Goal: Transaction & Acquisition: Purchase product/service

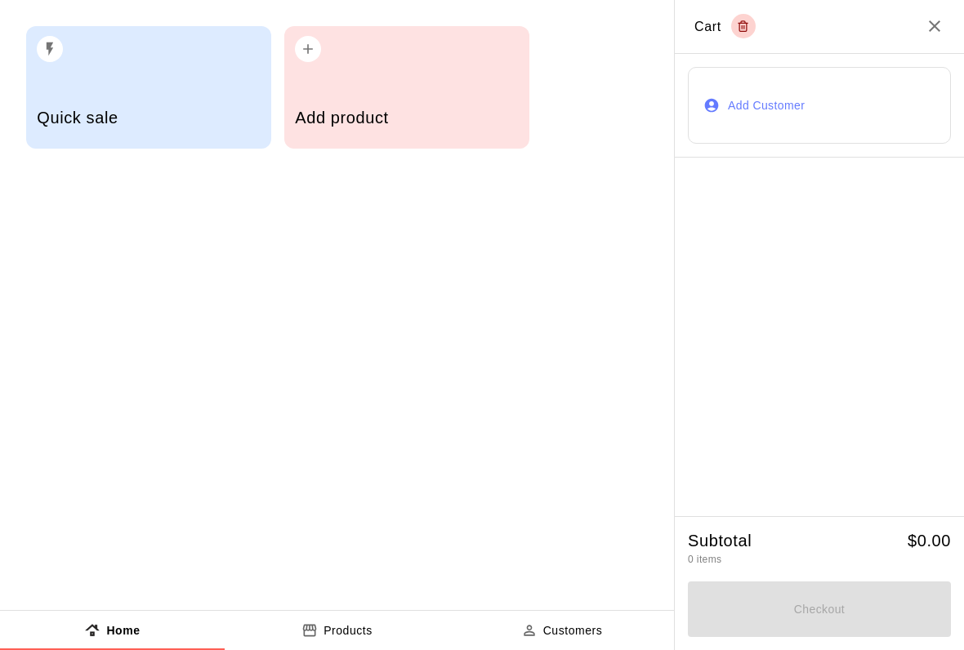
click at [418, 95] on div "Add product" at bounding box center [406, 120] width 223 height 58
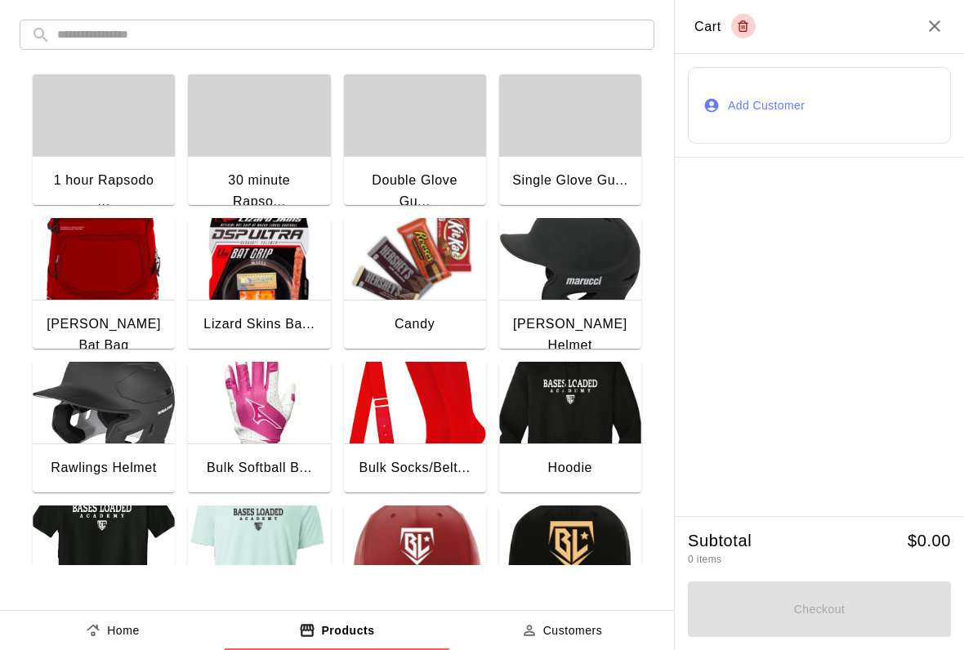
click at [244, 270] on img "button" at bounding box center [259, 259] width 142 height 82
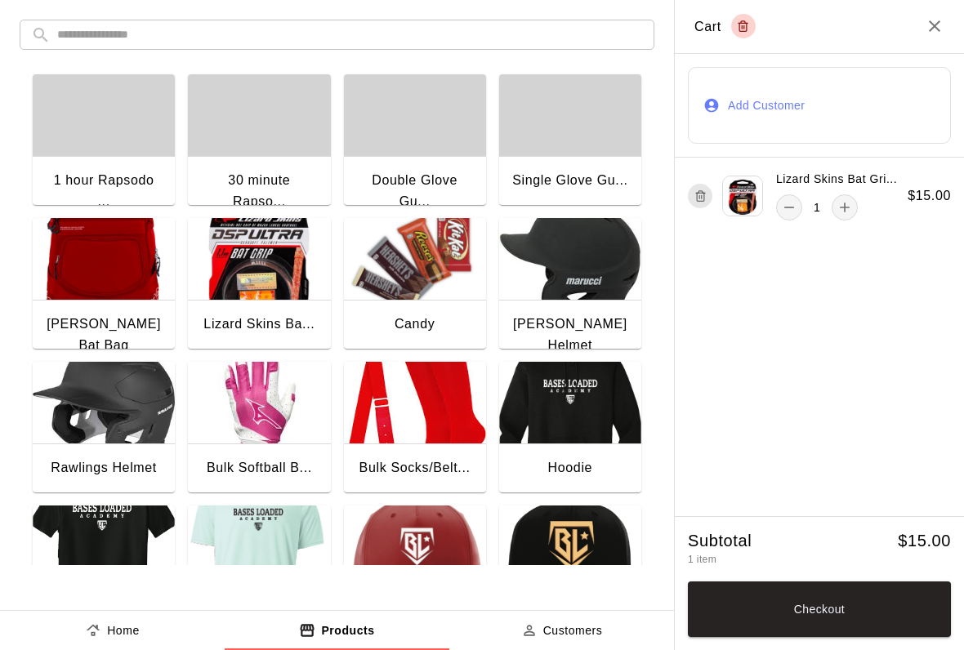
click at [727, 619] on button "Checkout" at bounding box center [819, 610] width 263 height 56
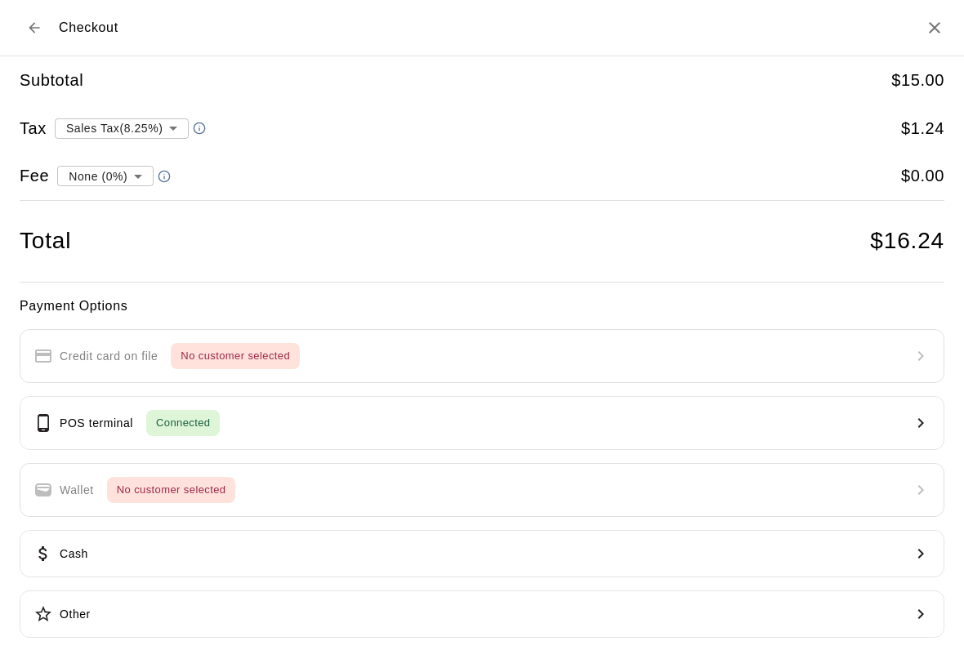
click at [66, 415] on p "POS terminal" at bounding box center [97, 423] width 74 height 17
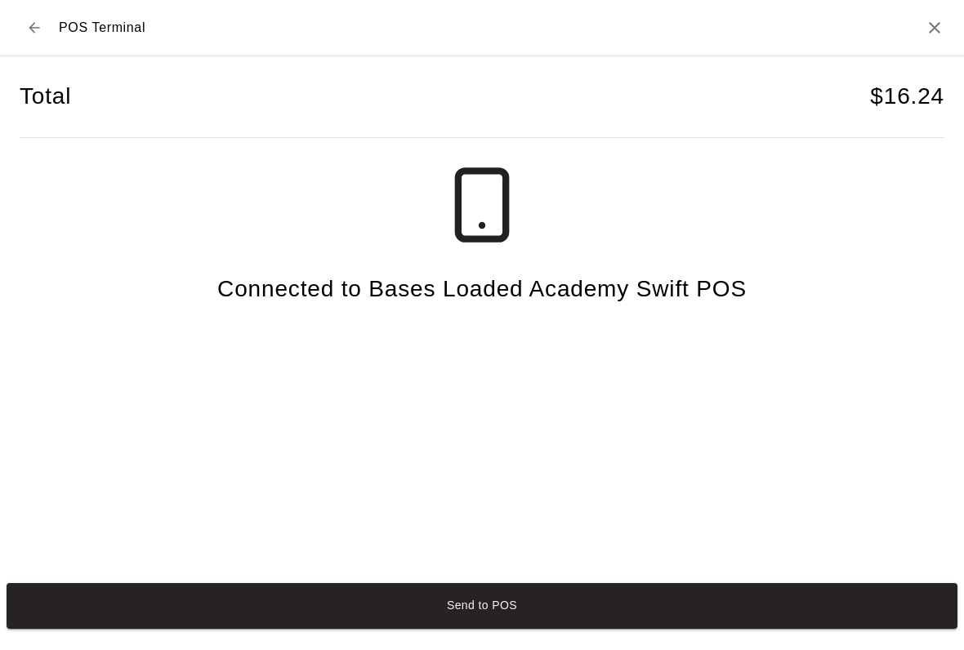
click at [63, 595] on div "Send to POS" at bounding box center [482, 606] width 964 height 59
click at [76, 619] on button "Send to POS" at bounding box center [482, 606] width 951 height 46
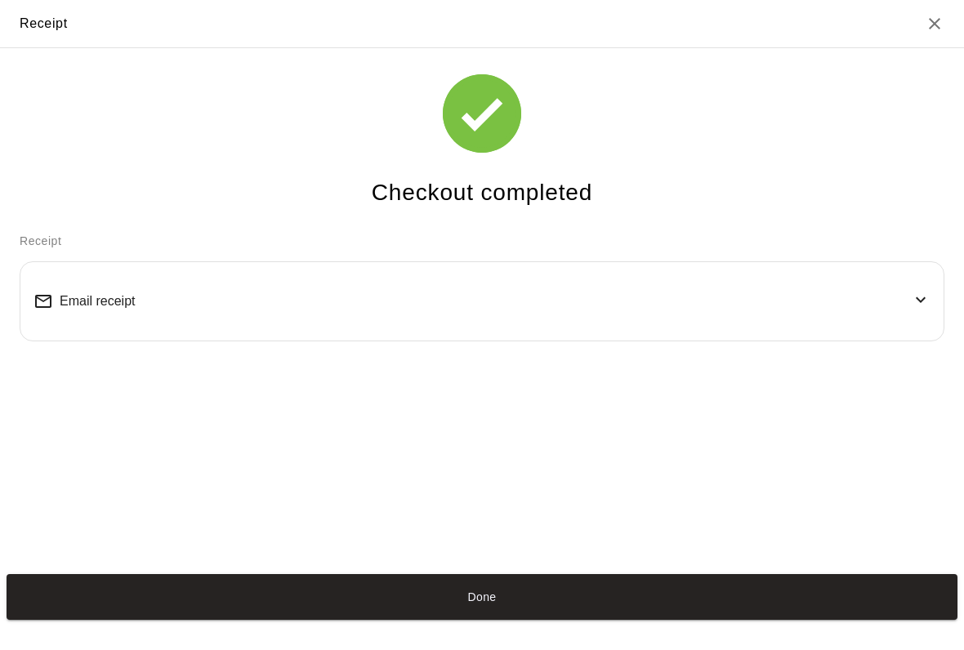
click at [682, 595] on button "Done" at bounding box center [482, 597] width 951 height 46
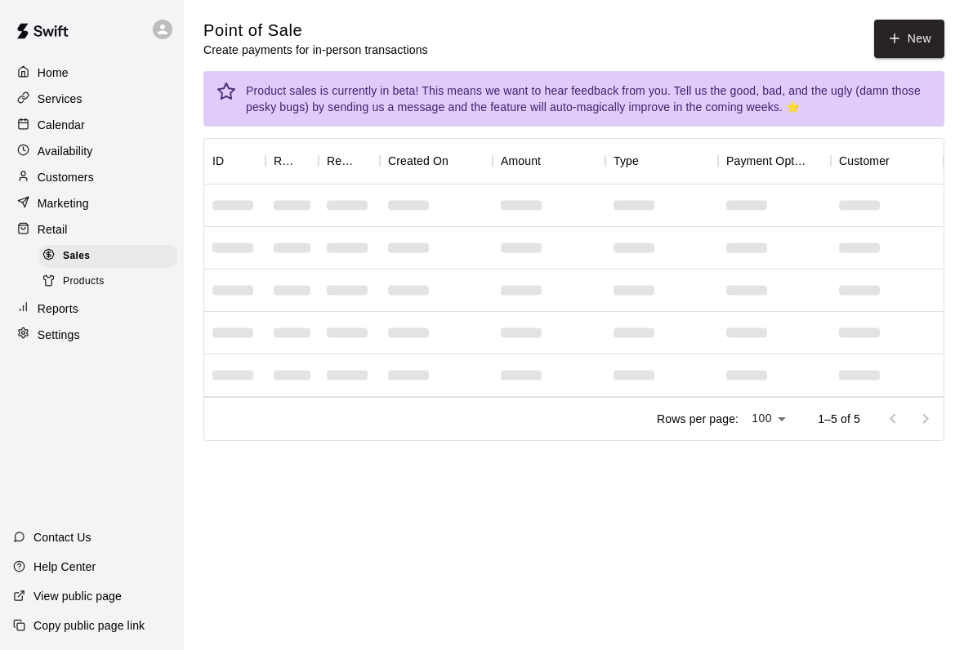
click at [33, 76] on div at bounding box center [27, 73] width 20 height 16
